Goal: Transaction & Acquisition: Purchase product/service

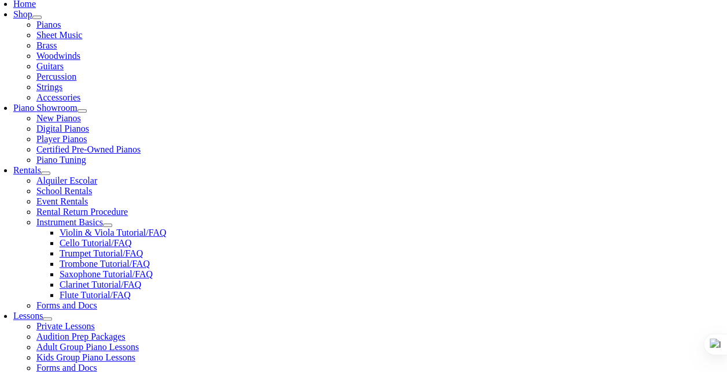
type input "col"
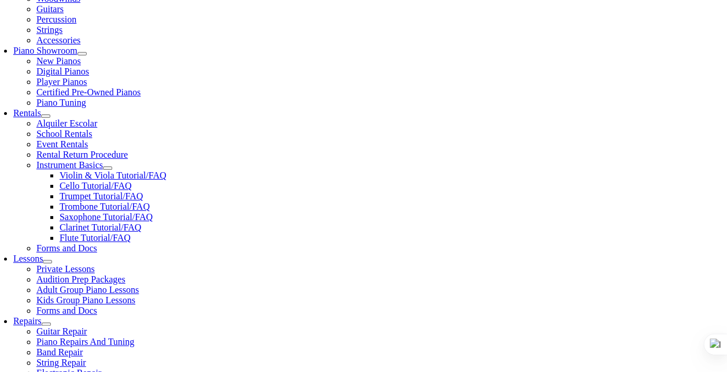
scroll to position [311, 0]
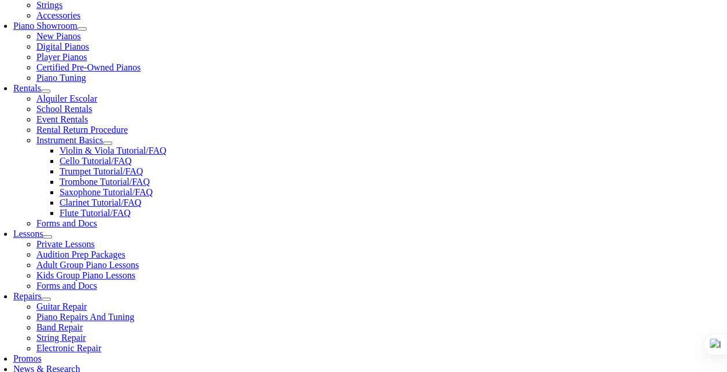
scroll to position [338, 0]
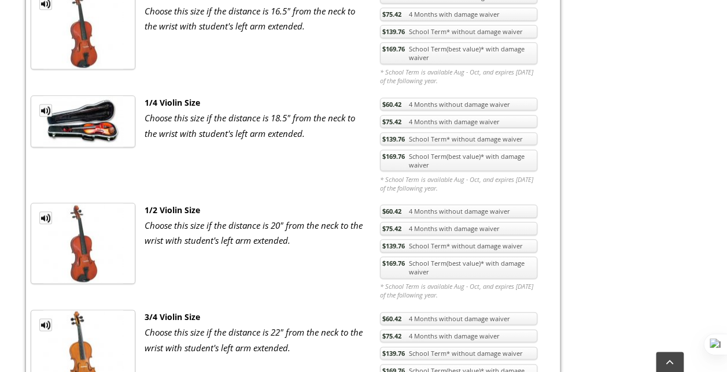
scroll to position [546, 0]
click at [458, 132] on link "$139.76 School Term* without damage waiver" at bounding box center [458, 138] width 157 height 13
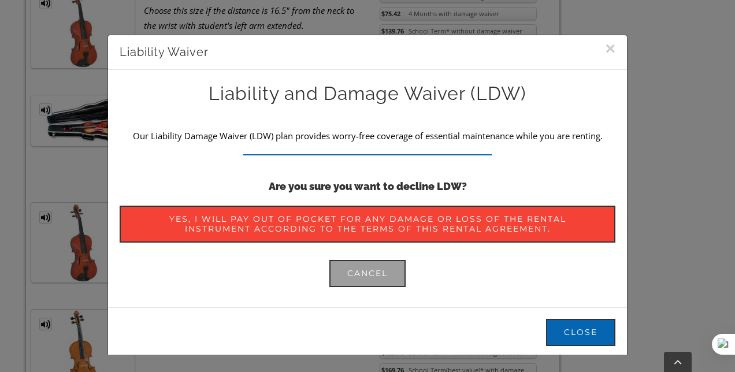
click at [605, 52] on button "×" at bounding box center [610, 48] width 10 height 17
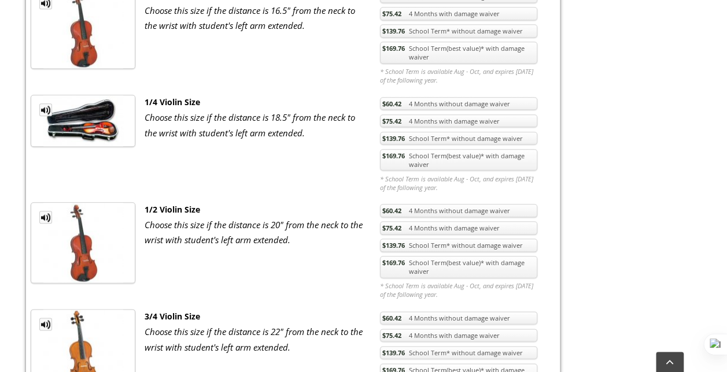
click at [443, 149] on link "$169.76 School Term(best value)* with damage waiver" at bounding box center [458, 160] width 157 height 22
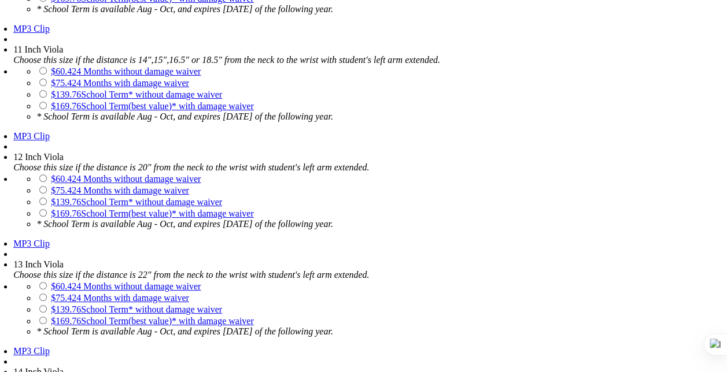
scroll to position [1418, 0]
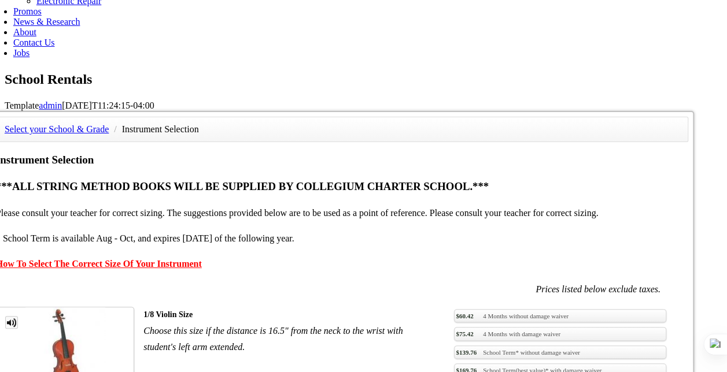
scroll to position [664, 0]
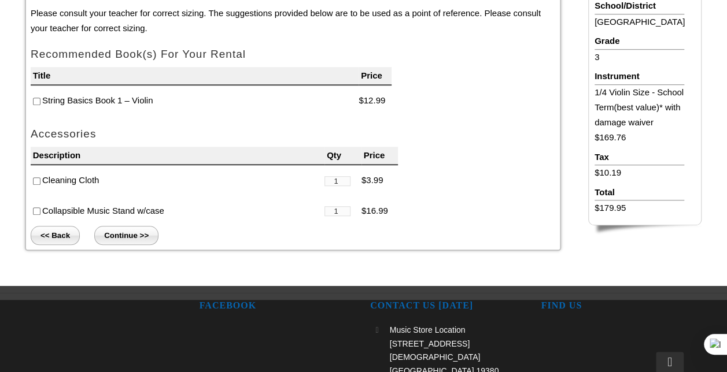
scroll to position [360, 0]
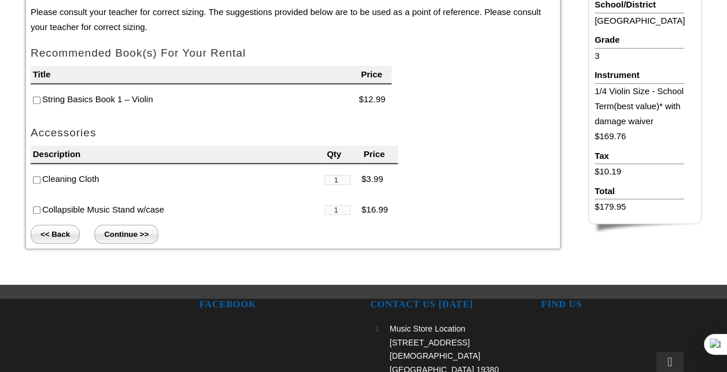
click at [112, 222] on li "Collapsible Music Stand w/case" at bounding box center [178, 210] width 294 height 31
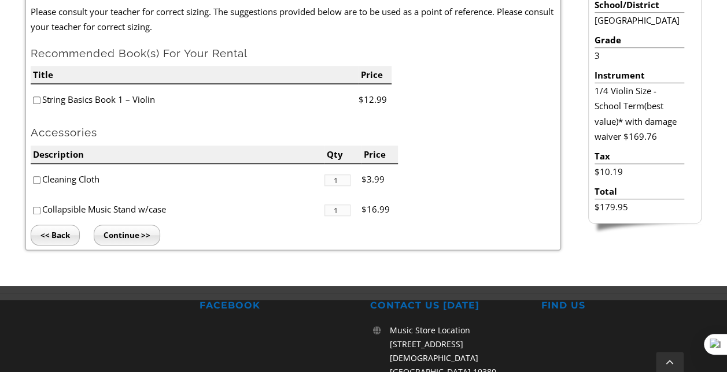
click at [113, 226] on input "Continue >>" at bounding box center [127, 235] width 66 height 21
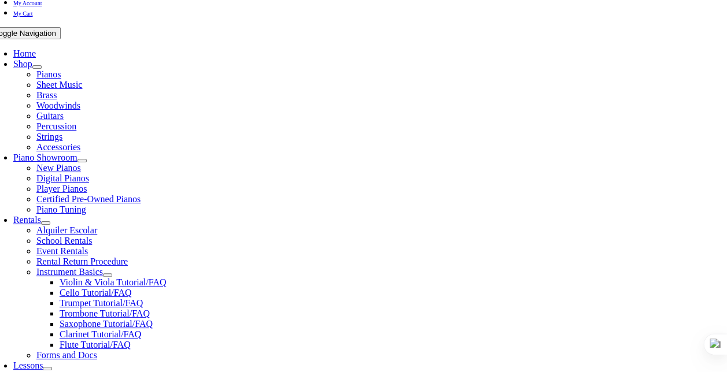
scroll to position [204, 0]
type input "1"
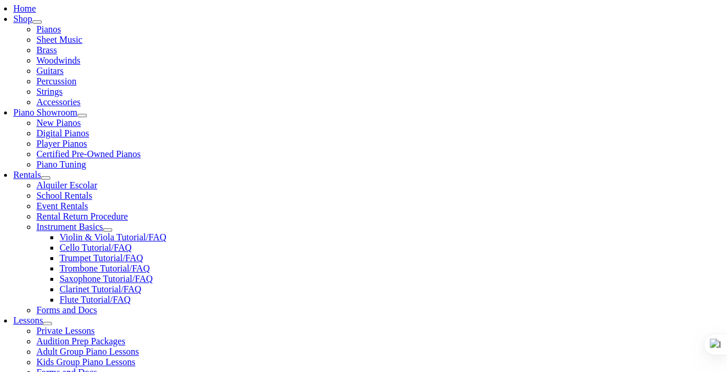
scroll to position [249, 0]
type input "Jason"
type input "Ruiz"
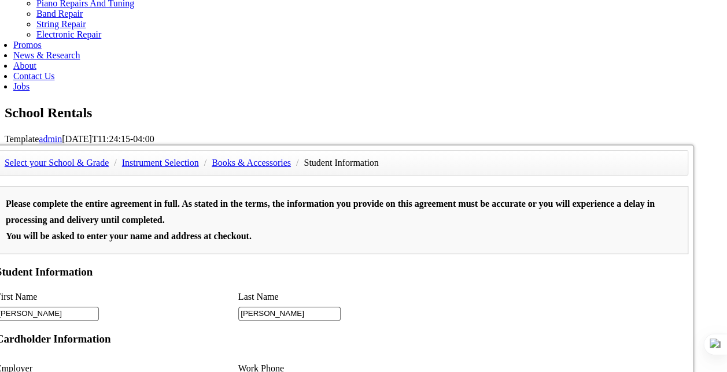
scroll to position [650, 0]
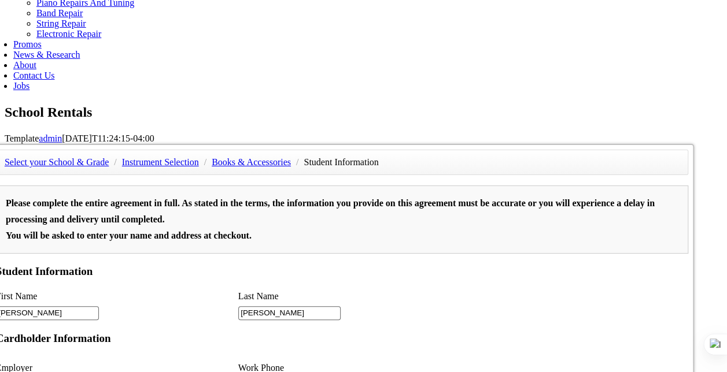
type input "2"
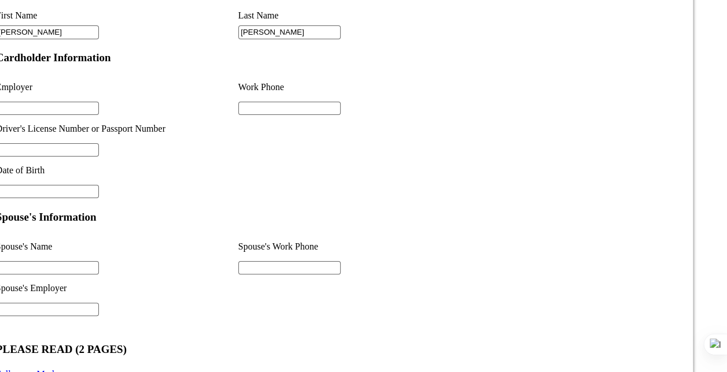
scroll to position [930, 0]
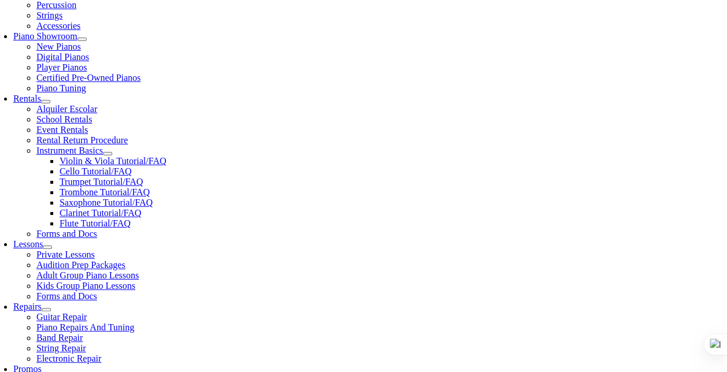
scroll to position [326, 0]
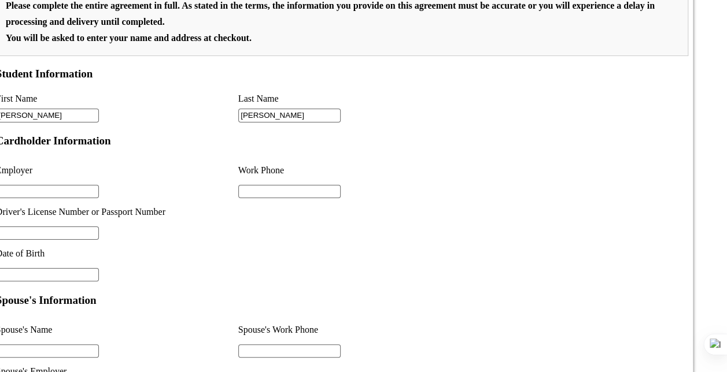
scroll to position [932, 0]
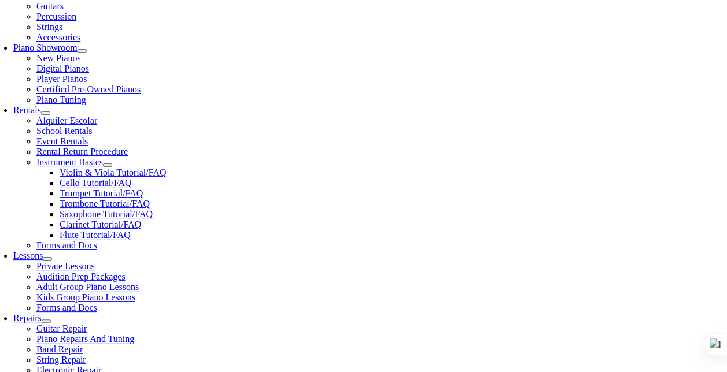
scroll to position [310, 0]
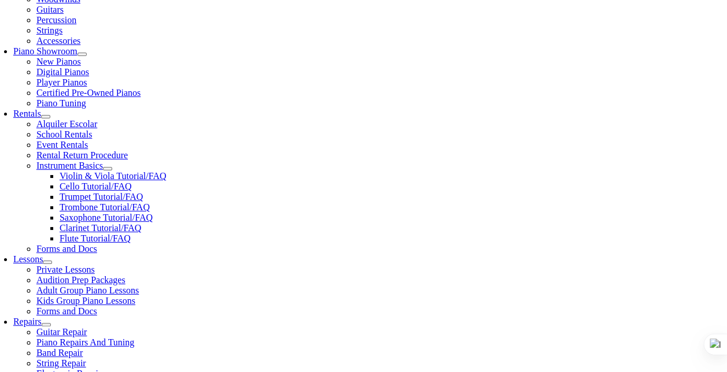
type input "Self Employed"
type input "484-318-1324"
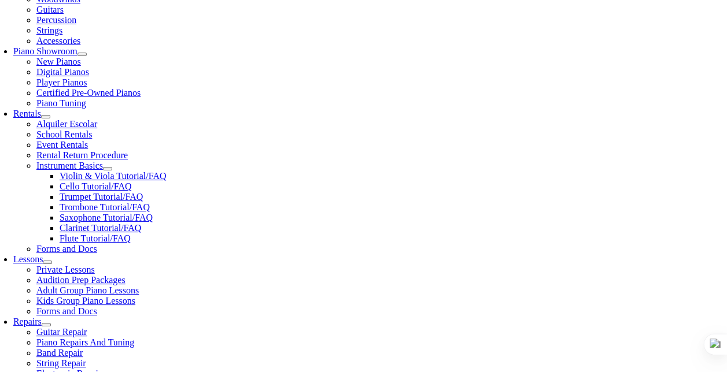
drag, startPoint x: 58, startPoint y: 328, endPoint x: 50, endPoint y: 324, distance: 9.8
drag, startPoint x: 58, startPoint y: 331, endPoint x: 49, endPoint y: 329, distance: 9.4
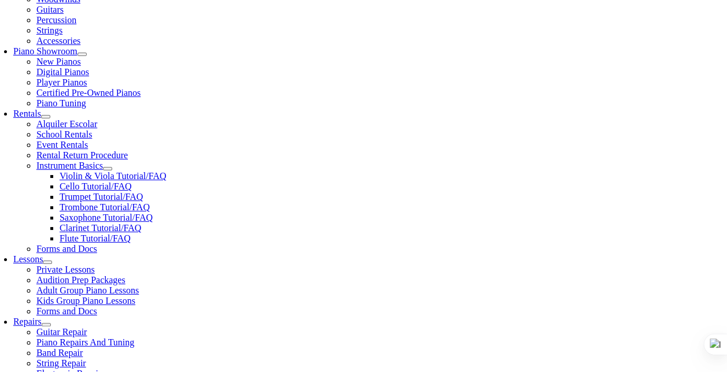
type input "10/04/1975"
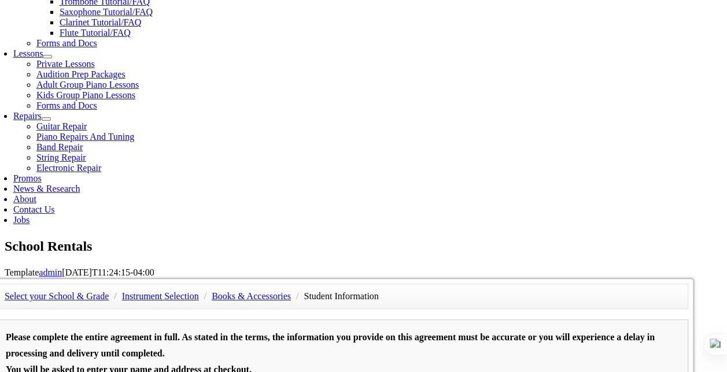
scroll to position [517, 0]
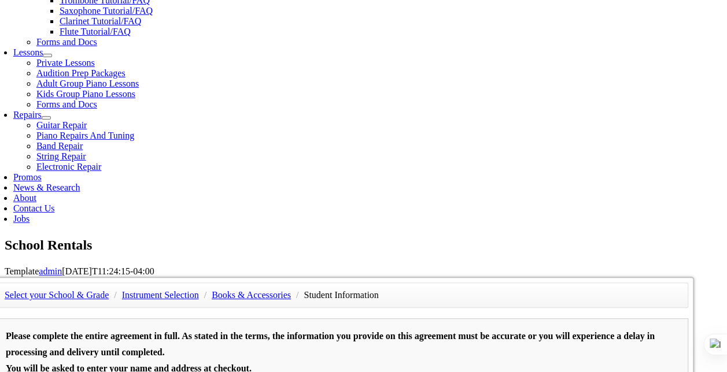
type input "1400465249"
type input "Jorge Ruiz"
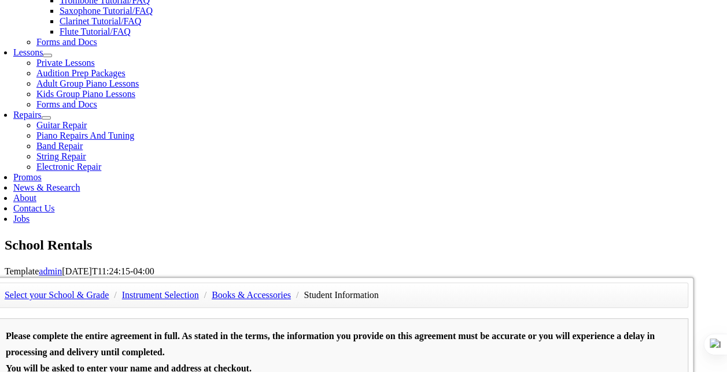
type input "Dixon Teter"
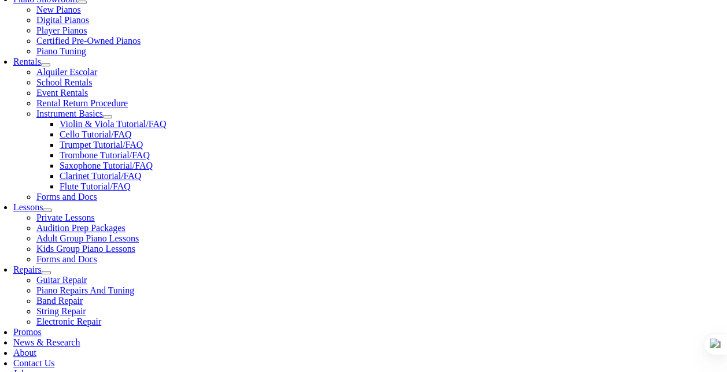
scroll to position [362, 0]
type input "610-529-3337"
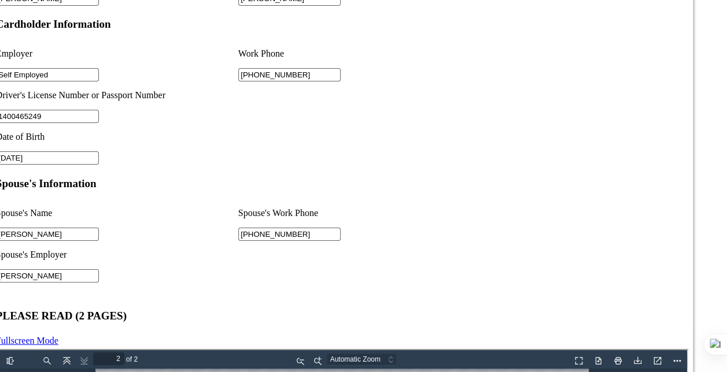
scroll to position [963, 0]
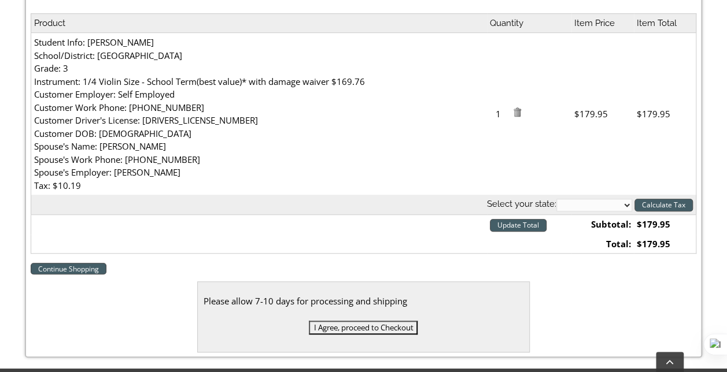
scroll to position [400, 0]
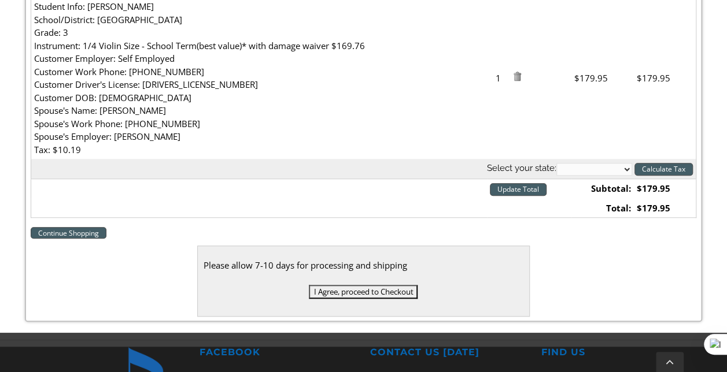
click at [576, 168] on select "[US_STATE] [US_STATE] [US_STATE] [US_STATE] [US_STATE] [US_STATE] [US_STATE] [U…" at bounding box center [594, 169] width 76 height 13
select select "PA"
click at [556, 163] on select "[US_STATE] [US_STATE] [US_STATE] [US_STATE] [US_STATE] [US_STATE] [US_STATE] [U…" at bounding box center [594, 169] width 76 height 13
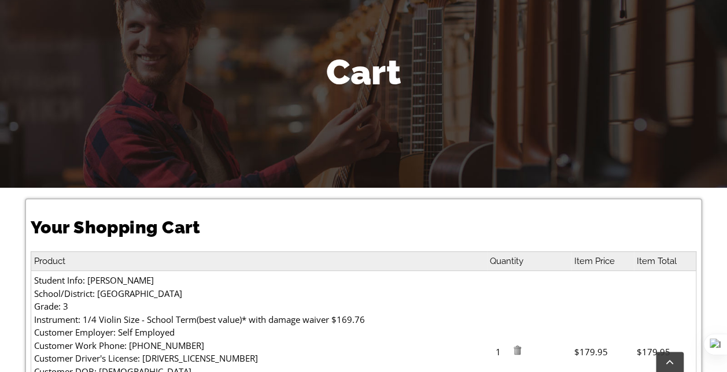
scroll to position [121, 0]
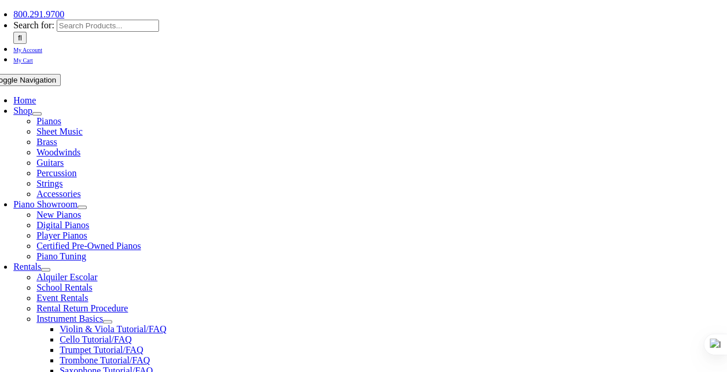
scroll to position [154, 0]
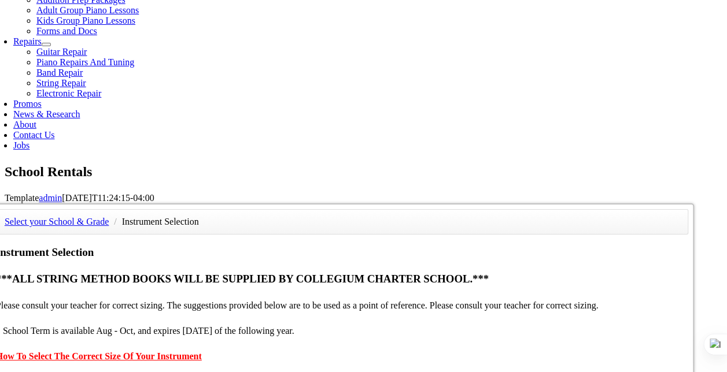
scroll to position [596, 0]
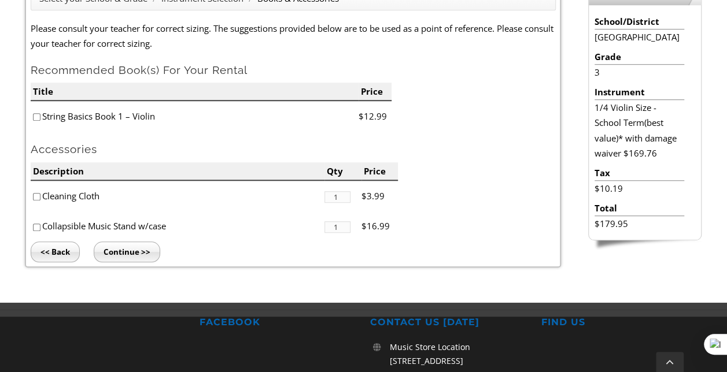
scroll to position [341, 0]
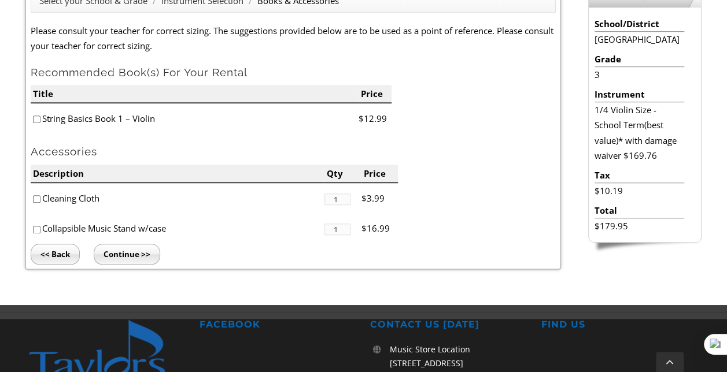
click at [114, 257] on input "Continue >>" at bounding box center [127, 254] width 66 height 21
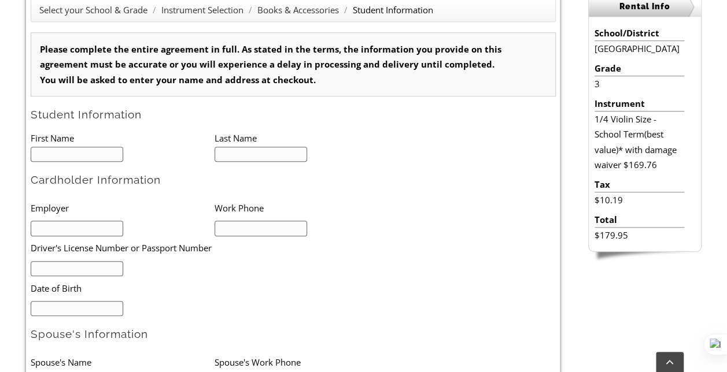
click at [90, 161] on input "text" at bounding box center [77, 155] width 93 height 16
type input "1"
type input "Jason"
type input "Ruiz"
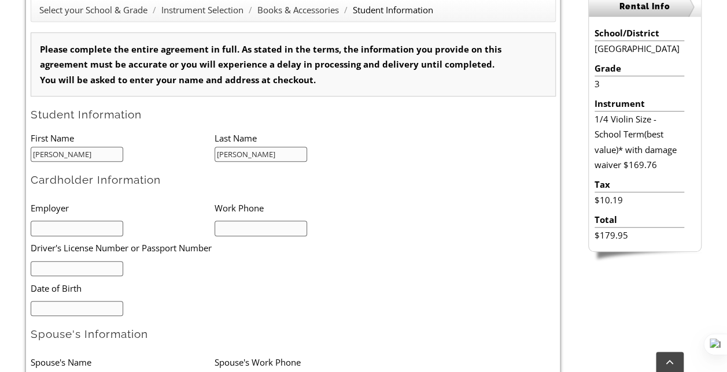
type input "mm/dd/yyyy"
click at [92, 221] on input "text" at bounding box center [77, 229] width 93 height 16
drag, startPoint x: 91, startPoint y: 227, endPoint x: 36, endPoint y: 222, distance: 55.1
click at [36, 222] on input "Self E" at bounding box center [77, 229] width 93 height 16
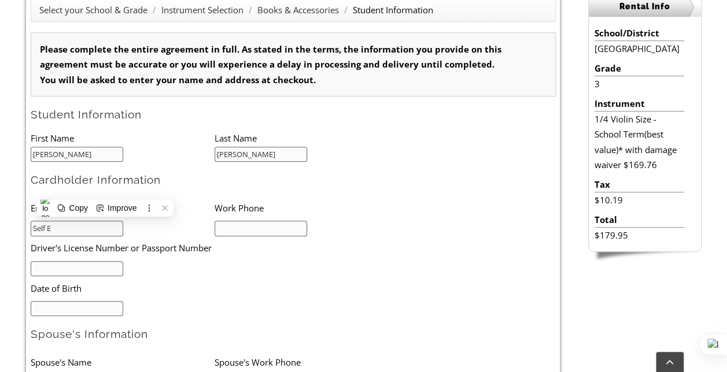
type input "S"
drag, startPoint x: 42, startPoint y: 225, endPoint x: 24, endPoint y: 224, distance: 18.0
click at [25, 224] on div "Select your School & Grade / Instrument Selection / Books & Accessories / Stude…" at bounding box center [293, 357] width 536 height 731
type input "Rosa Ruiz"
click at [228, 228] on input "text" at bounding box center [260, 229] width 93 height 16
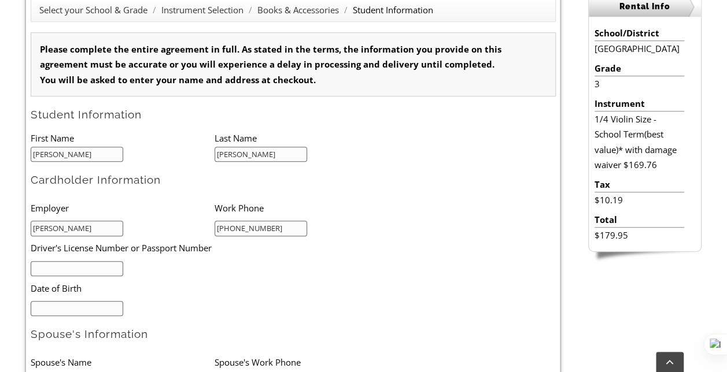
type input "484-318-1324"
click at [86, 267] on input "text" at bounding box center [77, 269] width 93 height 16
type input "1400"
type input "10/04/1975"
click at [62, 267] on input "1400" at bounding box center [77, 269] width 93 height 16
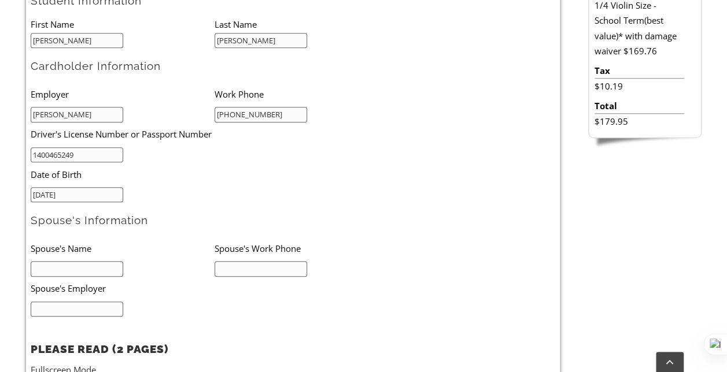
scroll to position [447, 0]
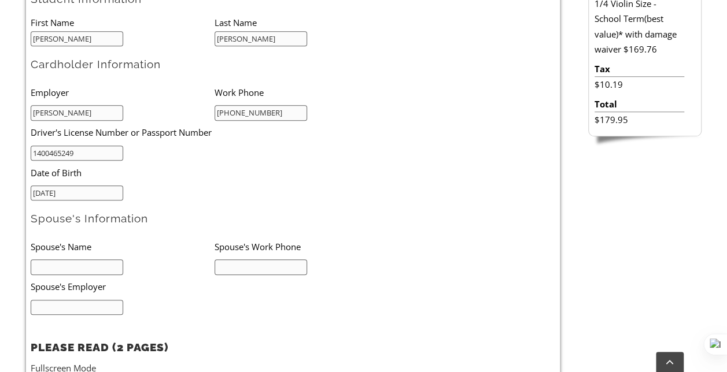
type input "1400465249"
click at [66, 269] on input "text" at bounding box center [77, 268] width 93 height 16
type input "Jorge Ruiz"
click at [243, 265] on input "text" at bounding box center [260, 268] width 93 height 16
click at [108, 301] on input "text" at bounding box center [77, 308] width 93 height 16
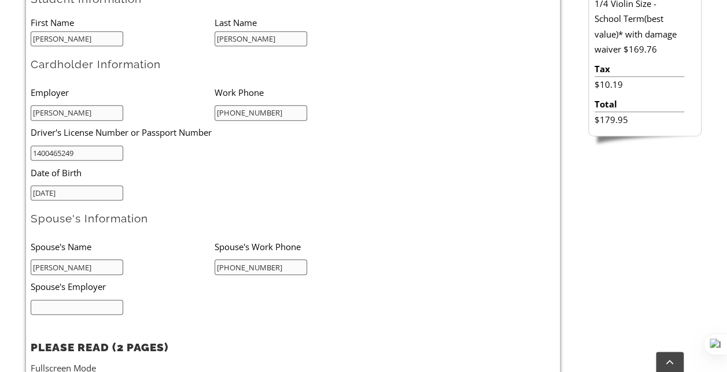
click at [279, 266] on input "610-529-33377" at bounding box center [260, 268] width 93 height 16
type input "610-529-3337"
click at [98, 303] on input "text" at bounding box center [77, 308] width 93 height 16
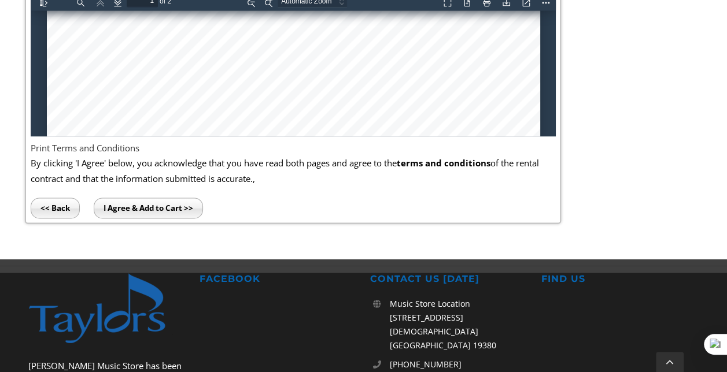
scroll to position [859, 0]
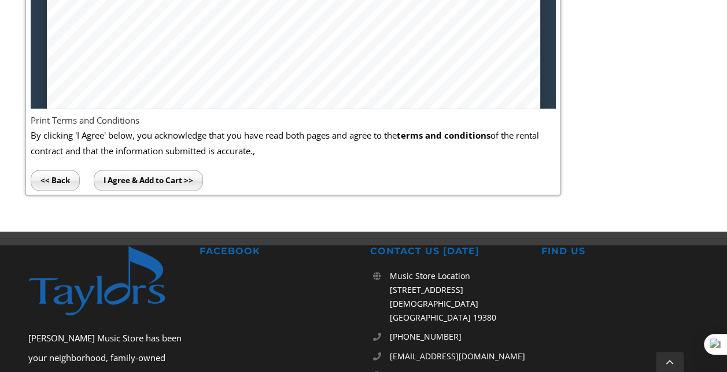
type input "Dixon Teter"
click at [181, 176] on input "I Agree & Add to Cart >>" at bounding box center [148, 180] width 109 height 21
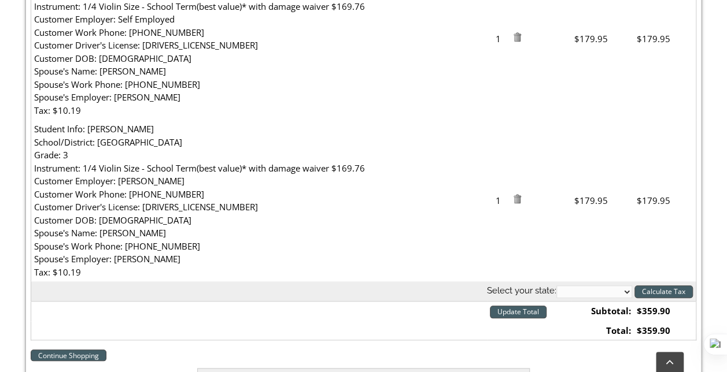
scroll to position [317, 0]
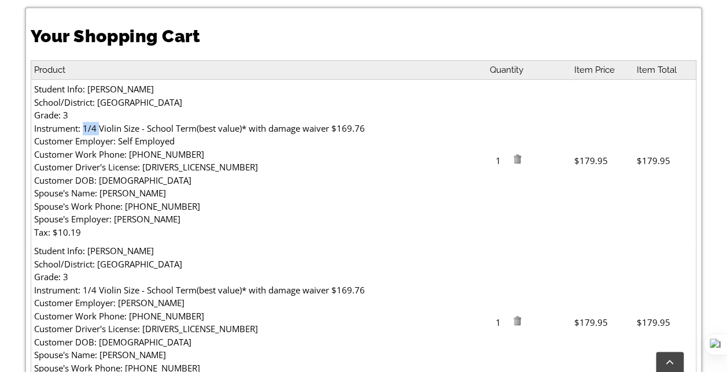
drag, startPoint x: 80, startPoint y: 125, endPoint x: 96, endPoint y: 125, distance: 16.2
click at [96, 125] on td "Student Info: Jason Ruiz School/District: Collegium Charter School Grade: 3 Ins…" at bounding box center [259, 161] width 456 height 162
drag, startPoint x: 96, startPoint y: 125, endPoint x: 264, endPoint y: 150, distance: 170.2
drag, startPoint x: 264, startPoint y: 150, endPoint x: 439, endPoint y: 87, distance: 186.4
drag, startPoint x: 439, startPoint y: 87, endPoint x: 569, endPoint y: 51, distance: 134.4
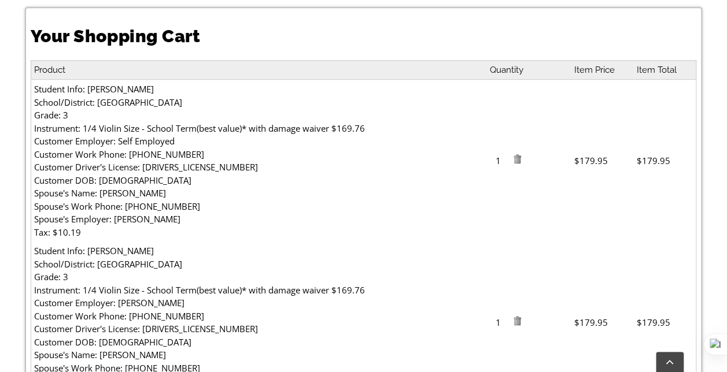
drag, startPoint x: 569, startPoint y: 51, endPoint x: 517, endPoint y: 154, distance: 115.3
click at [517, 154] on td "1" at bounding box center [529, 161] width 84 height 162
click at [519, 156] on img at bounding box center [516, 158] width 9 height 9
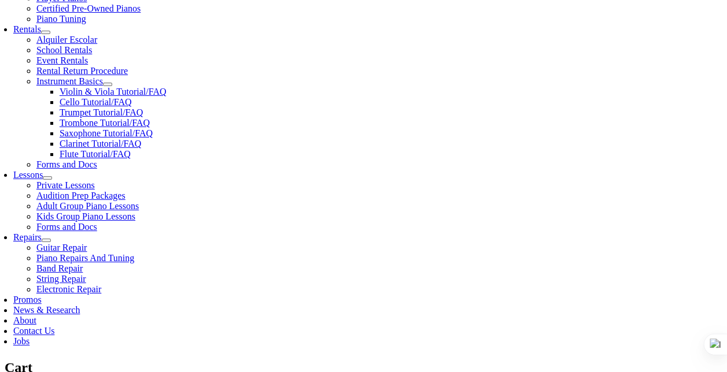
scroll to position [417, 0]
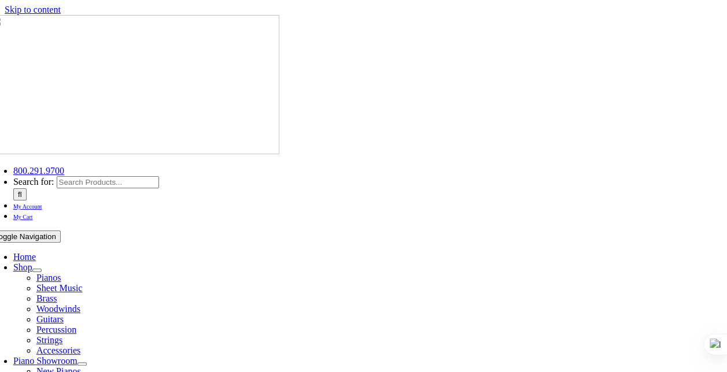
scroll to position [2, 0]
